Goal: Task Accomplishment & Management: Complete application form

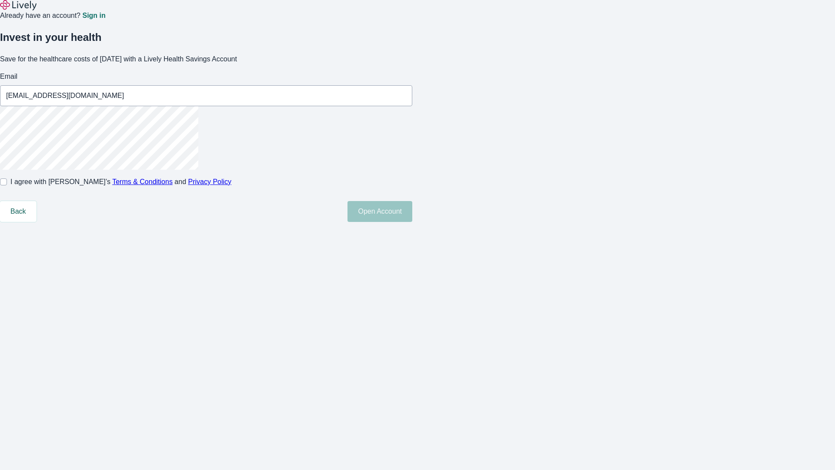
click at [7, 185] on input "I agree with Lively’s Terms & Conditions and Privacy Policy" at bounding box center [3, 181] width 7 height 7
checkbox input "true"
click at [412, 222] on button "Open Account" at bounding box center [380, 211] width 65 height 21
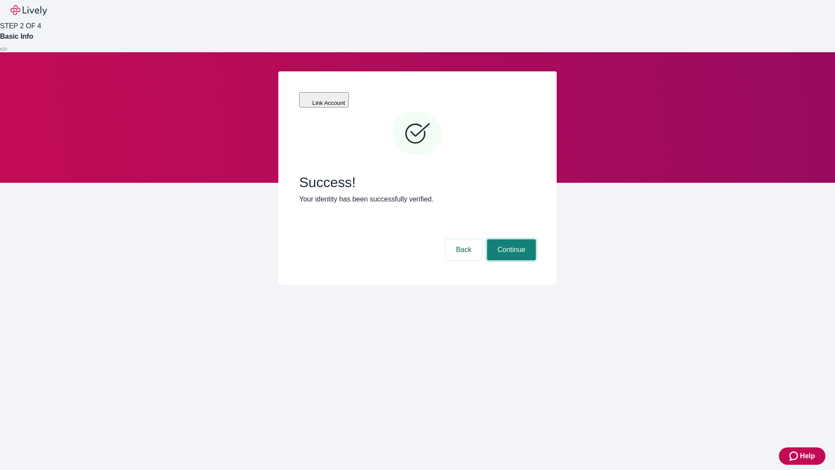
click at [510, 239] on button "Continue" at bounding box center [511, 249] width 49 height 21
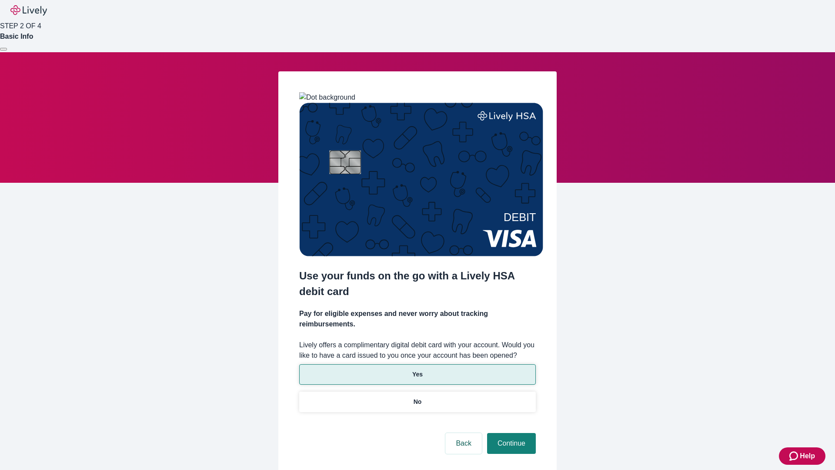
click at [417, 370] on p "Yes" at bounding box center [417, 374] width 10 height 9
click at [510, 433] on button "Continue" at bounding box center [511, 443] width 49 height 21
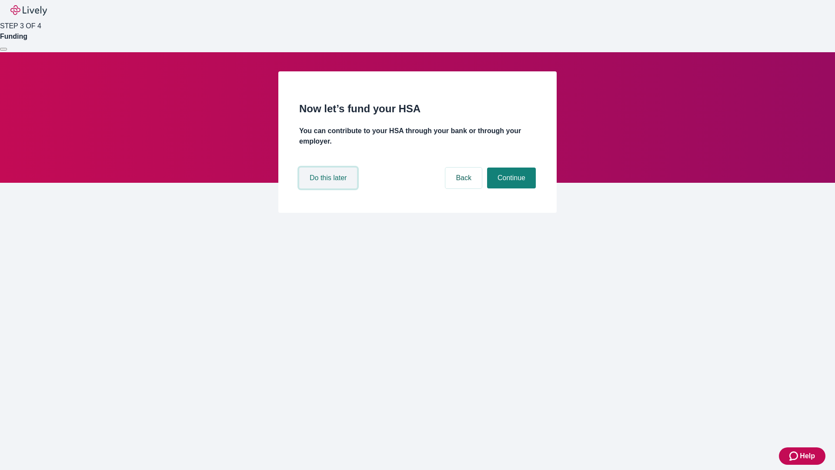
click at [329, 188] on button "Do this later" at bounding box center [328, 177] width 58 height 21
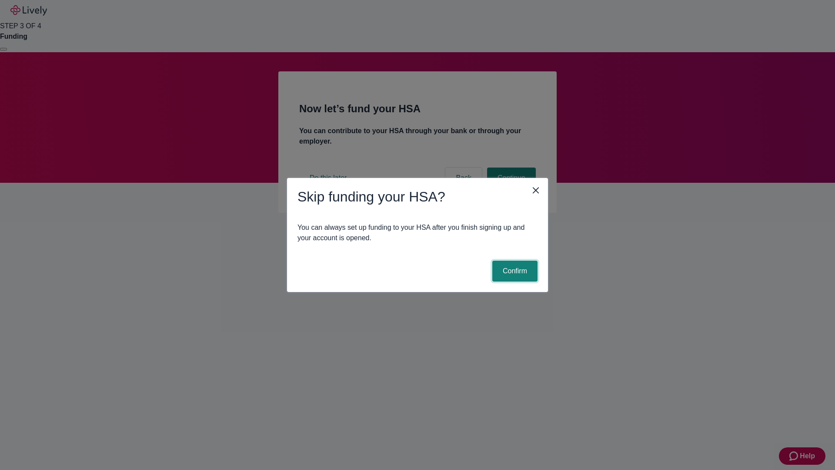
click at [514, 271] on button "Confirm" at bounding box center [514, 271] width 45 height 21
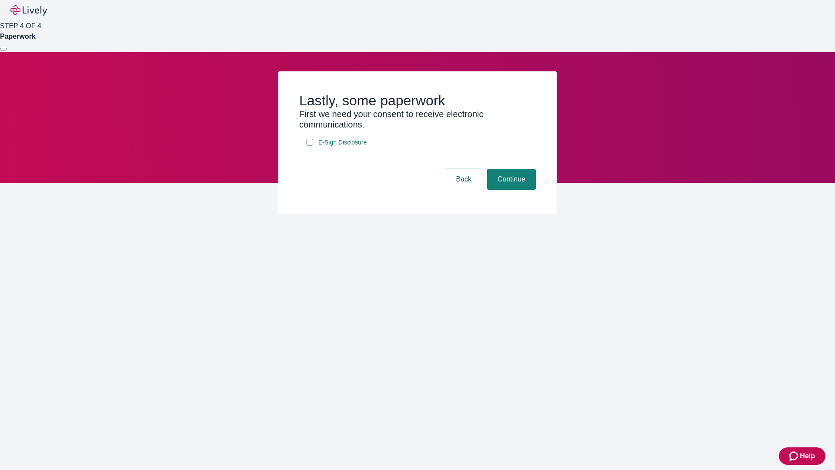
click at [310, 146] on input "E-Sign Disclosure" at bounding box center [309, 142] width 7 height 7
checkbox input "true"
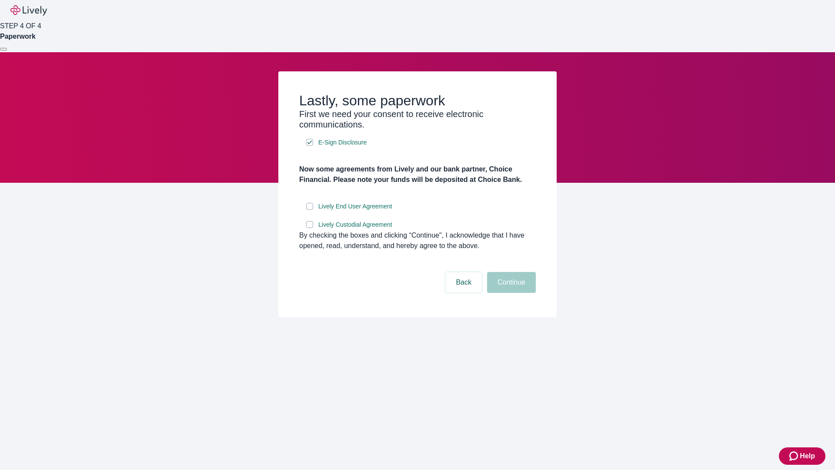
click at [310, 210] on input "Lively End User Agreement" at bounding box center [309, 206] width 7 height 7
checkbox input "true"
click at [310, 228] on input "Lively Custodial Agreement" at bounding box center [309, 224] width 7 height 7
checkbox input "true"
click at [510, 293] on button "Continue" at bounding box center [511, 282] width 49 height 21
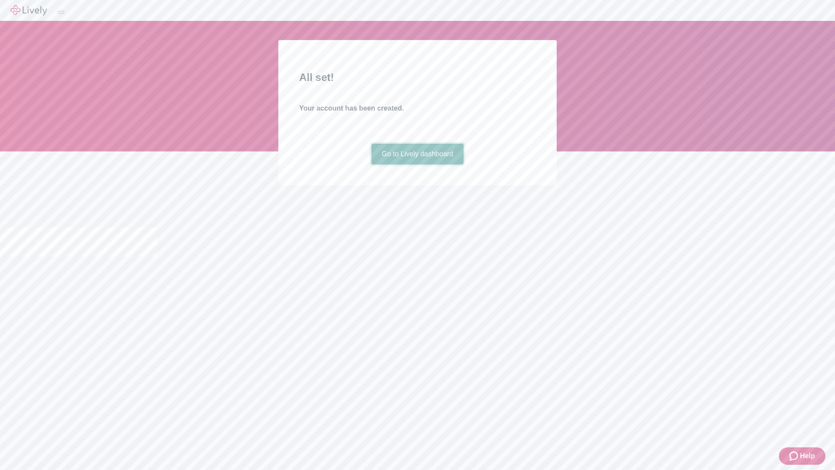
click at [417, 164] on link "Go to Lively dashboard" at bounding box center [417, 154] width 93 height 21
